Goal: Information Seeking & Learning: Learn about a topic

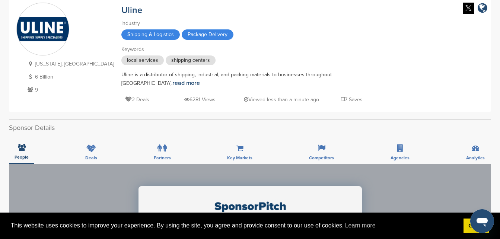
scroll to position [35, 0]
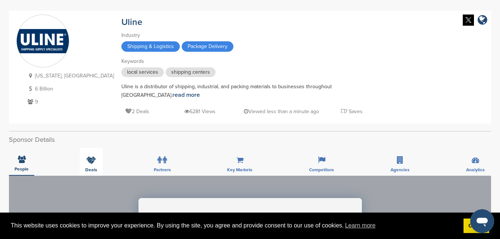
click at [89, 162] on icon at bounding box center [91, 159] width 10 height 7
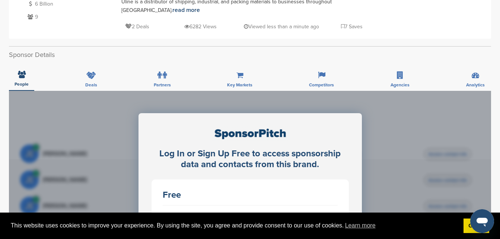
scroll to position [110, 0]
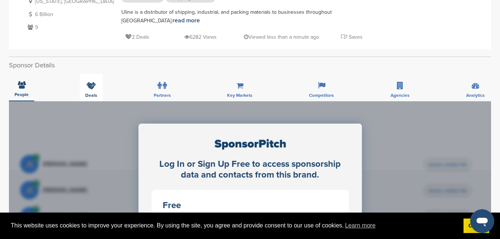
click at [85, 88] on div "Deals" at bounding box center [91, 88] width 23 height 28
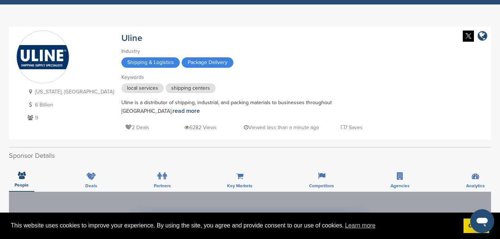
scroll to position [0, 0]
